Goal: Task Accomplishment & Management: Use online tool/utility

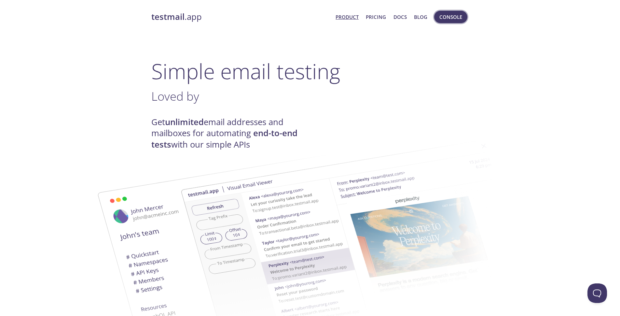
click at [437, 14] on button "Console" at bounding box center [450, 17] width 33 height 12
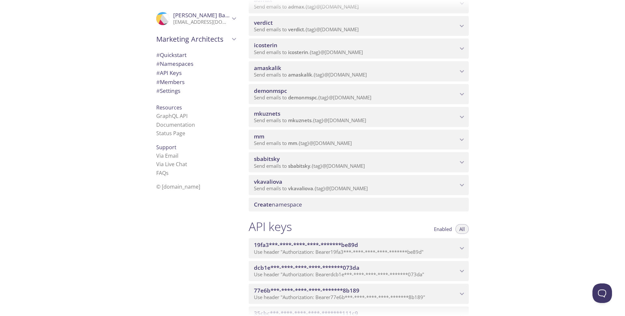
scroll to position [136, 0]
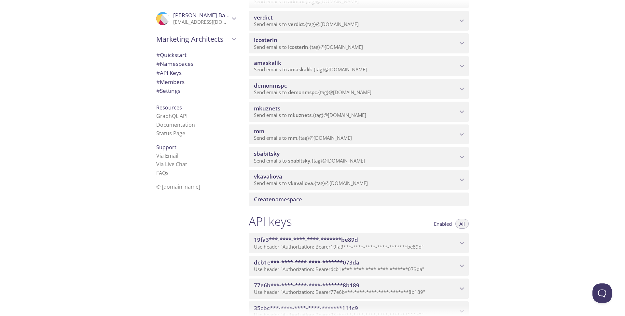
click at [374, 157] on span "sbabitsky" at bounding box center [356, 153] width 204 height 7
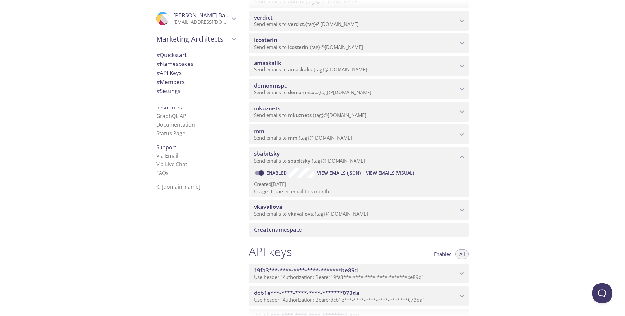
click at [391, 174] on span "View Emails (Visual)" at bounding box center [390, 173] width 48 height 8
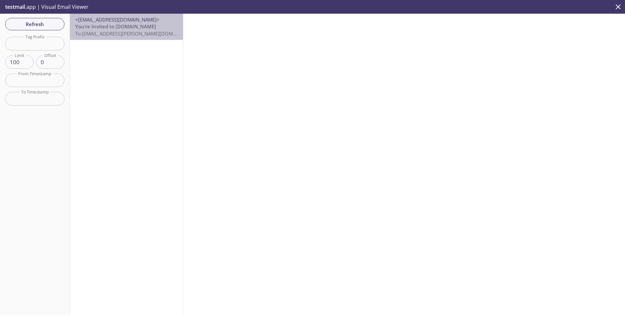
click at [141, 36] on span "To: [EMAIL_ADDRESS][PERSON_NAME][DOMAIN_NAME]" at bounding box center [136, 33] width 123 height 7
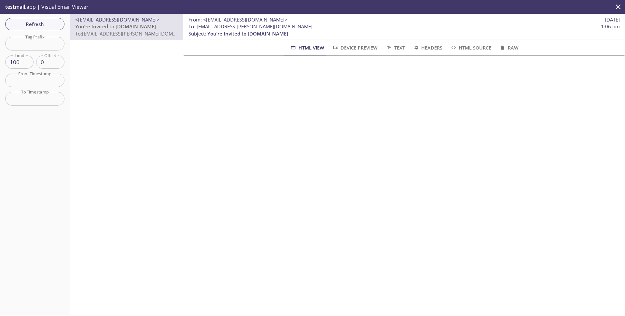
click at [127, 73] on div "<[EMAIL_ADDRESS][DOMAIN_NAME]> You’re Invited to [DOMAIN_NAME] To: [EMAIL_ADDRE…" at bounding box center [126, 164] width 113 height 301
click at [35, 24] on span "Refresh" at bounding box center [34, 24] width 49 height 8
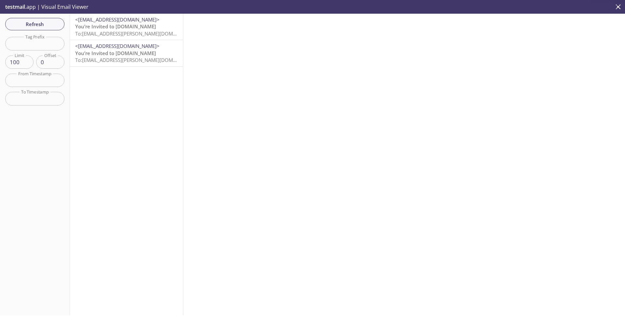
click at [128, 21] on span "<[EMAIL_ADDRESS][DOMAIN_NAME]>" at bounding box center [117, 19] width 84 height 7
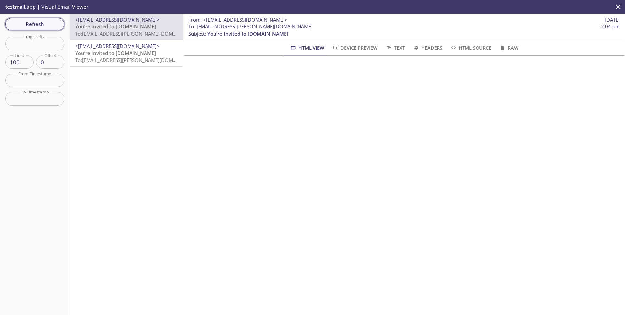
click at [44, 27] on span "Refresh" at bounding box center [34, 24] width 49 height 8
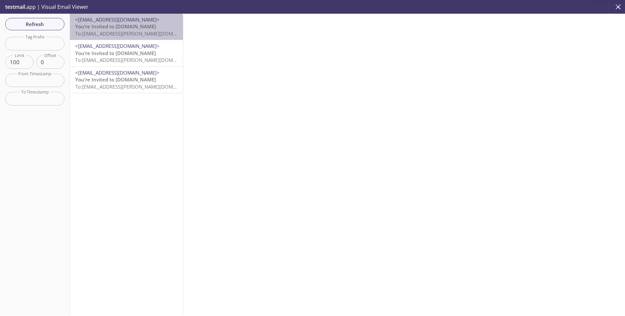
click at [126, 31] on span "To: [EMAIL_ADDRESS][PERSON_NAME][DOMAIN_NAME]" at bounding box center [136, 33] width 123 height 7
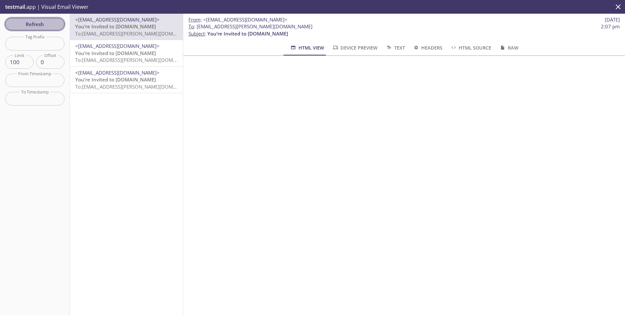
click at [49, 28] on span "Refresh" at bounding box center [34, 24] width 49 height 8
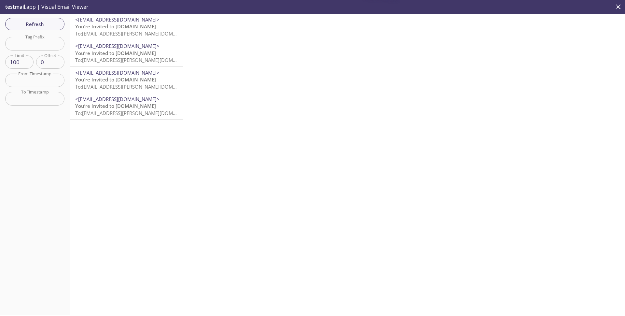
click at [135, 39] on div "<[EMAIL_ADDRESS][DOMAIN_NAME]> You’re Invited to [DOMAIN_NAME] To: [EMAIL_ADDRE…" at bounding box center [126, 27] width 113 height 26
